Goal: Check status: Check status

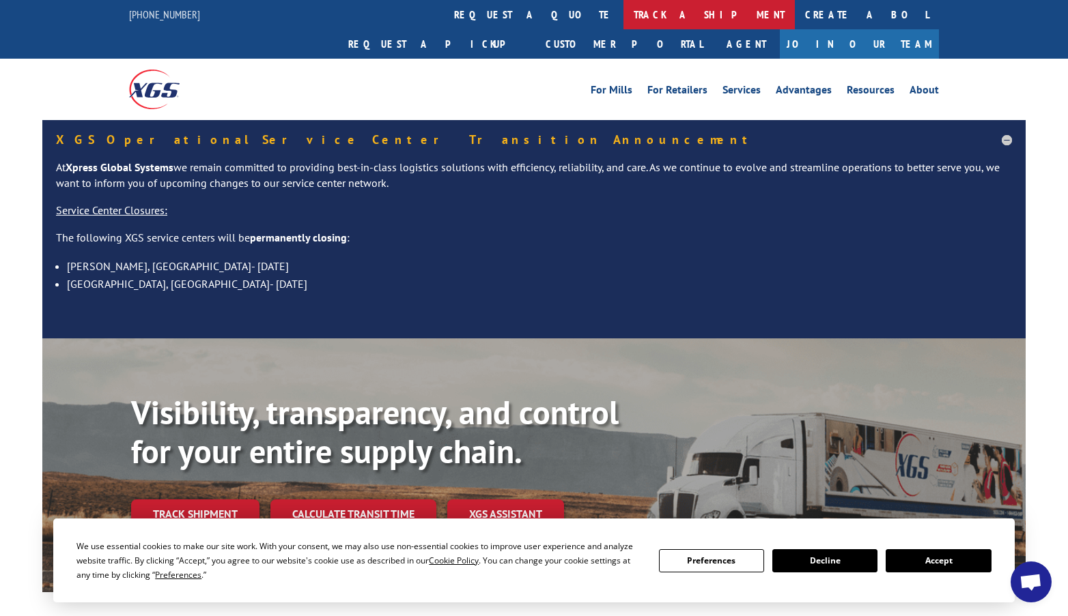
click at [623, 17] on link "track a shipment" at bounding box center [708, 14] width 171 height 29
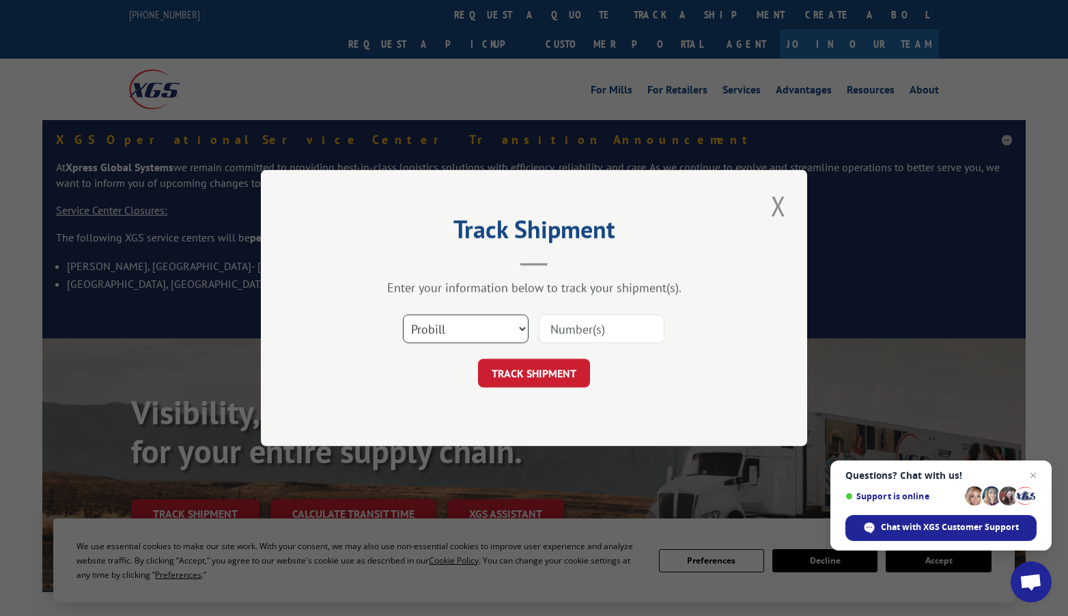
click at [446, 330] on select "Select category... Probill BOL PO" at bounding box center [466, 329] width 126 height 29
click at [602, 333] on input at bounding box center [602, 329] width 126 height 29
click at [571, 328] on input at bounding box center [602, 329] width 126 height 29
paste input "475883931090"
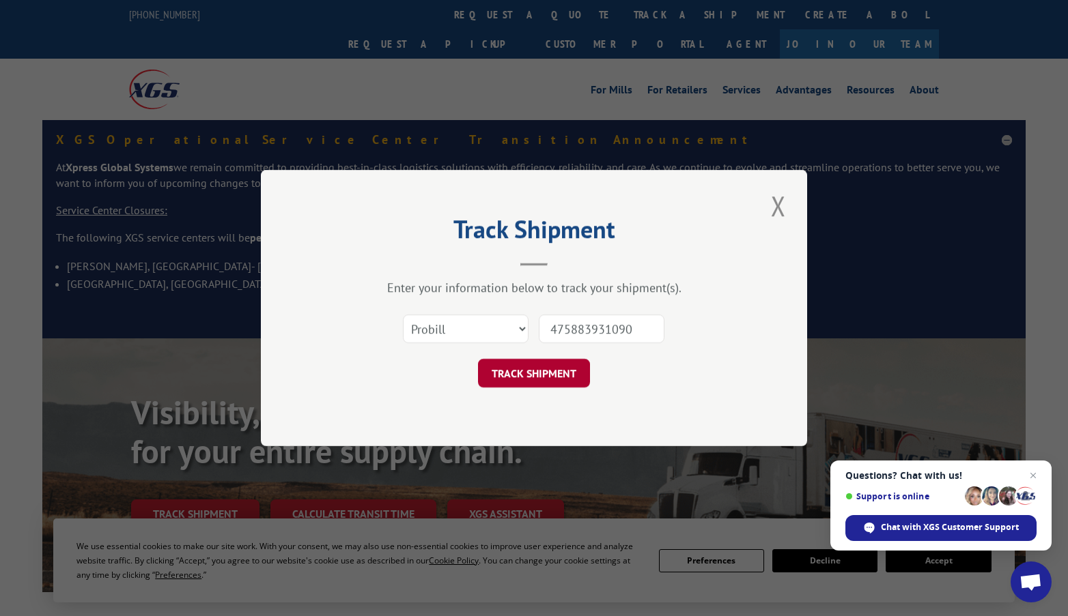
type input "475883931090"
click at [525, 373] on button "TRACK SHIPMENT" at bounding box center [534, 373] width 112 height 29
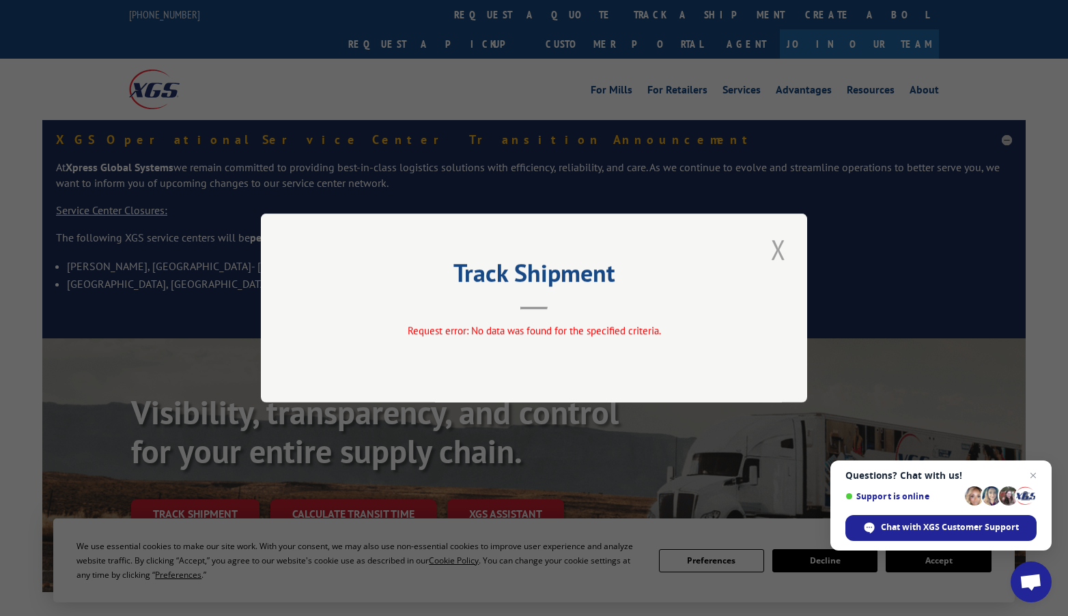
click at [779, 249] on button "Close modal" at bounding box center [778, 250] width 23 height 38
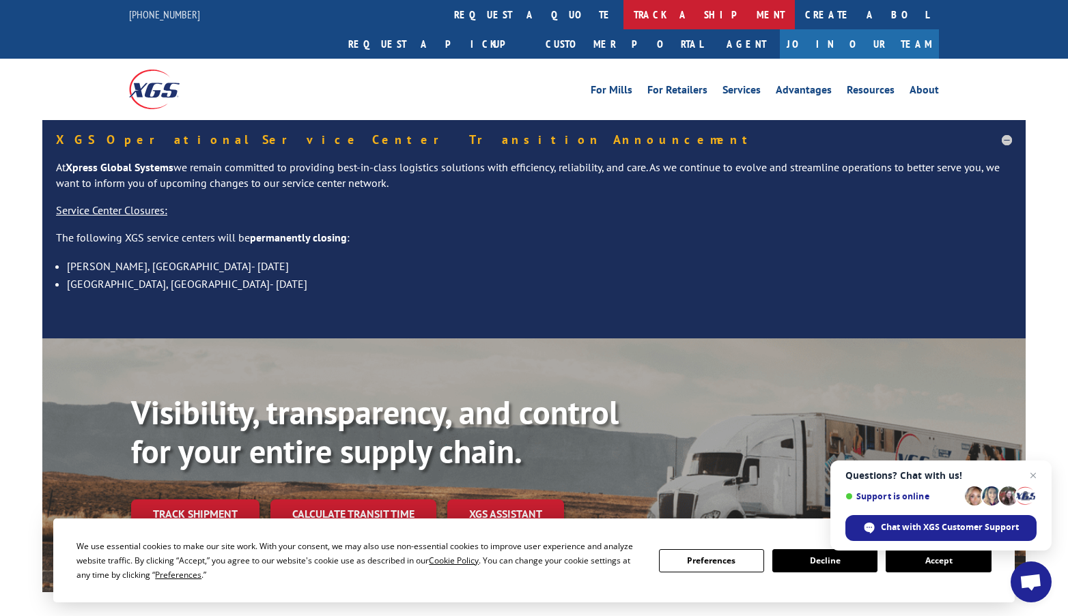
click at [623, 16] on link "track a shipment" at bounding box center [708, 14] width 171 height 29
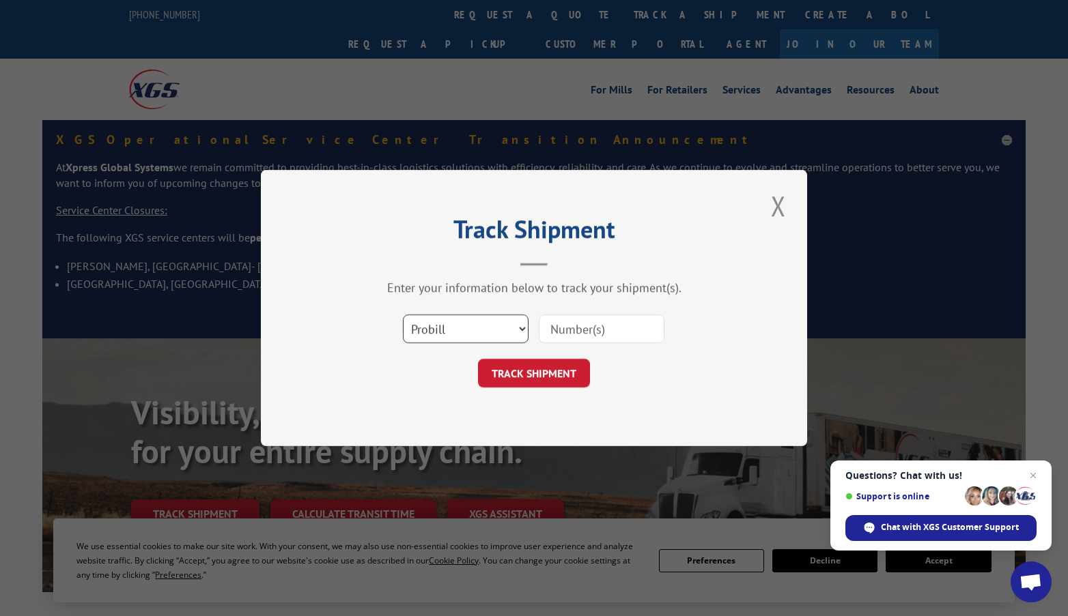
click at [483, 331] on select "Select category... Probill BOL PO" at bounding box center [466, 329] width 126 height 29
select select "bol"
click at [403, 315] on select "Select category... Probill BOL PO" at bounding box center [466, 329] width 126 height 29
click at [576, 330] on input at bounding box center [602, 329] width 126 height 29
paste input "475883931090"
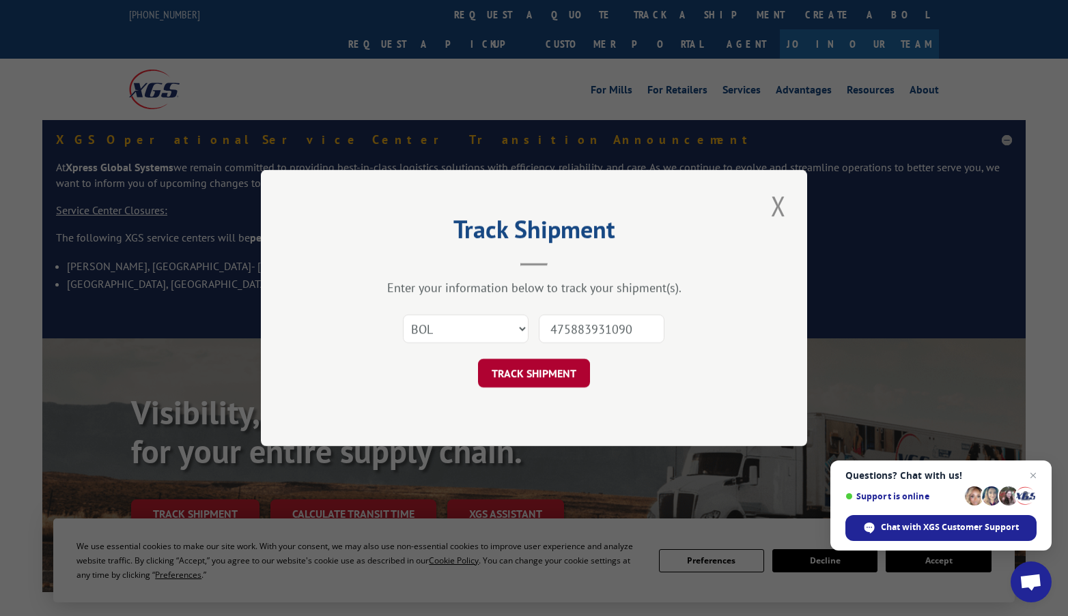
type input "475883931090"
click at [518, 379] on button "TRACK SHIPMENT" at bounding box center [534, 373] width 112 height 29
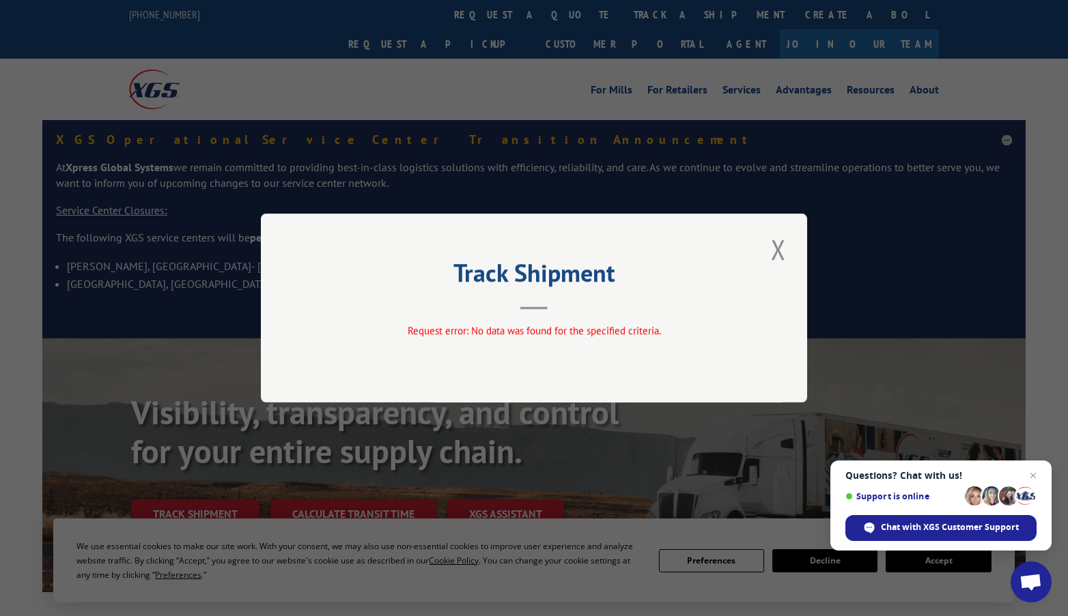
click at [778, 249] on button "Close modal" at bounding box center [778, 250] width 23 height 38
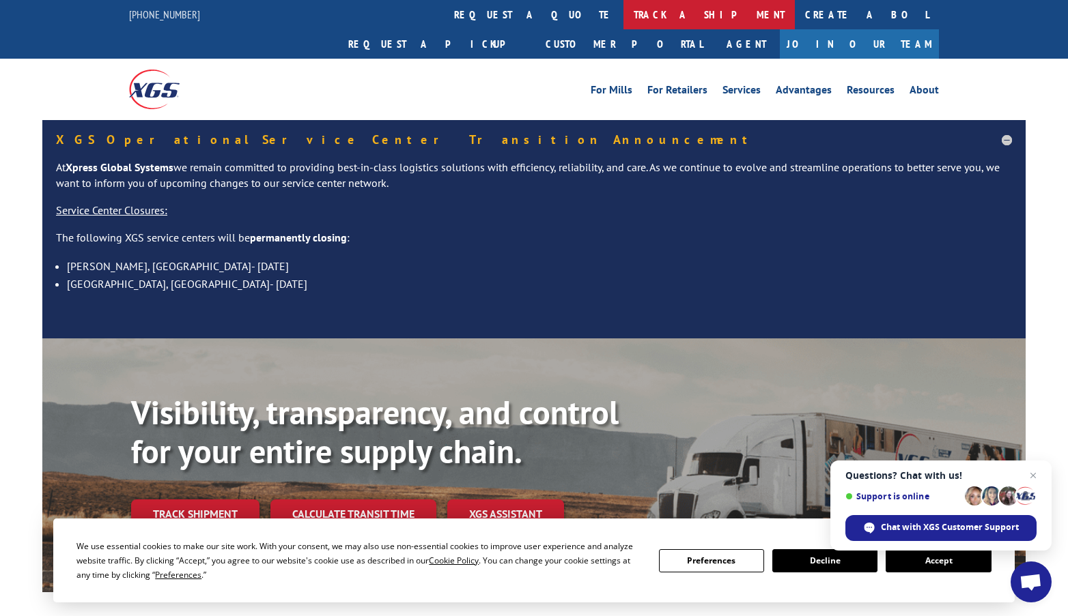
click at [623, 15] on link "track a shipment" at bounding box center [708, 14] width 171 height 29
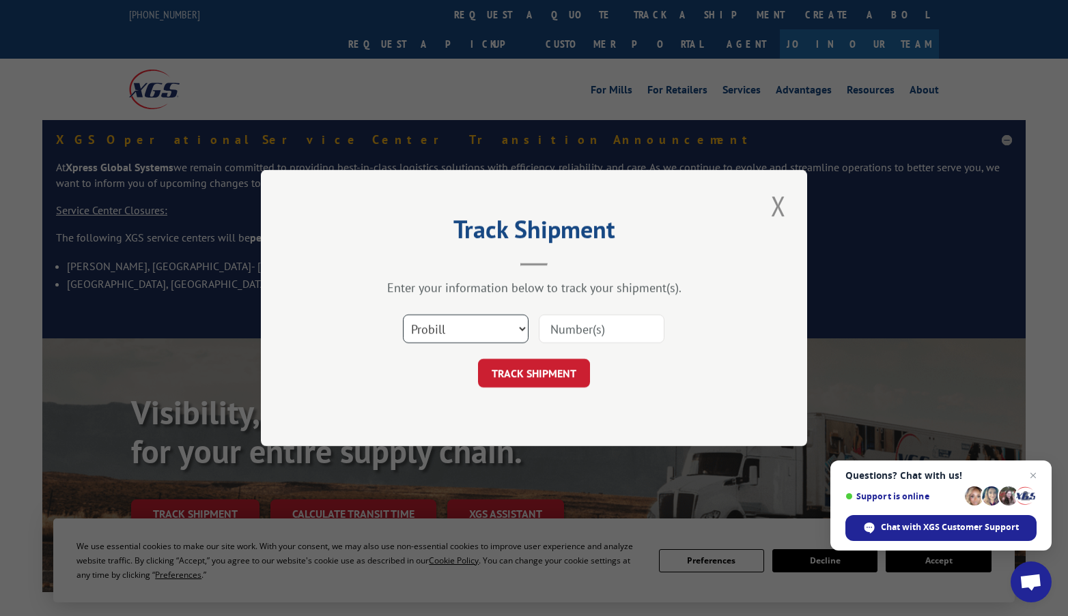
click at [481, 328] on select "Select category... Probill BOL PO" at bounding box center [466, 329] width 126 height 29
select select "po"
click at [403, 315] on select "Select category... Probill BOL PO" at bounding box center [466, 329] width 126 height 29
click at [585, 321] on input at bounding box center [602, 329] width 126 height 29
paste input "475883931090"
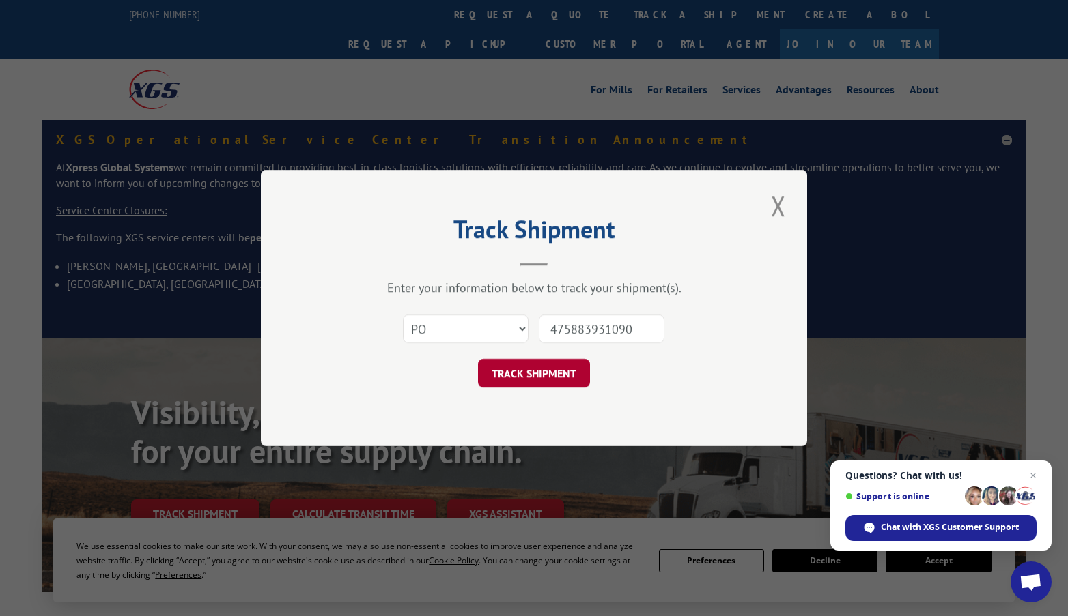
type input "475883931090"
click at [545, 372] on button "TRACK SHIPMENT" at bounding box center [534, 373] width 112 height 29
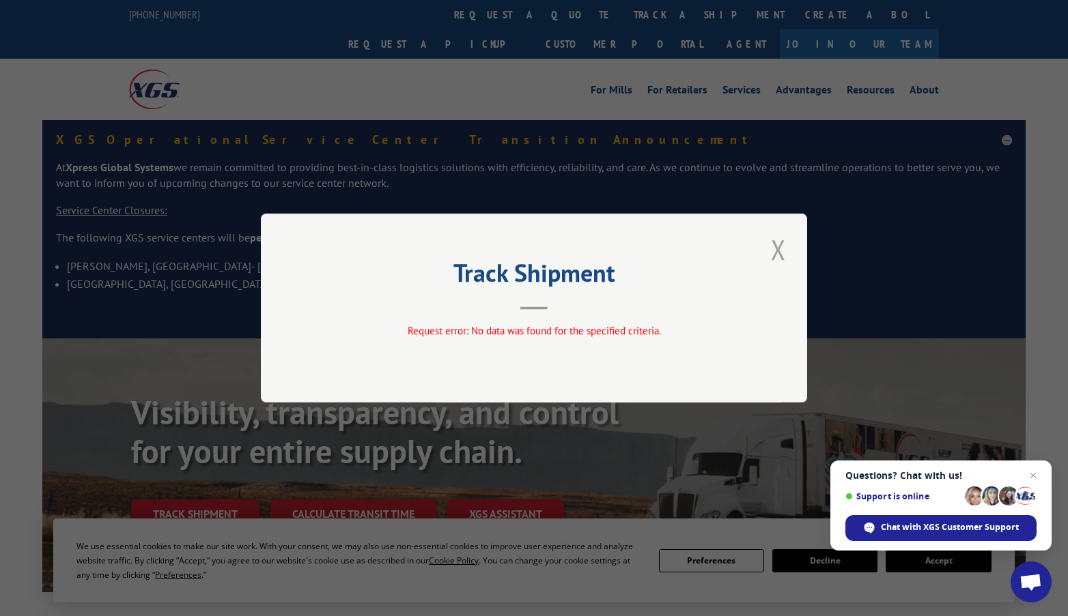
click at [777, 252] on button "Close modal" at bounding box center [778, 250] width 23 height 38
